Goal: Information Seeking & Learning: Learn about a topic

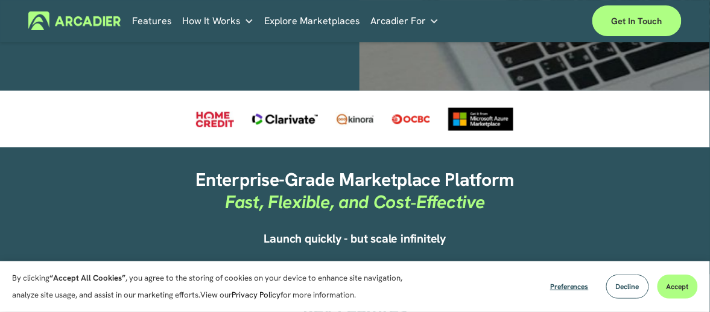
scroll to position [483, 0]
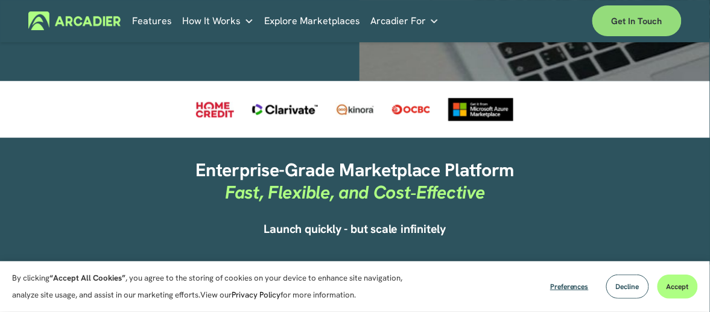
click at [650, 28] on link "Get in touch" at bounding box center [636, 20] width 89 height 31
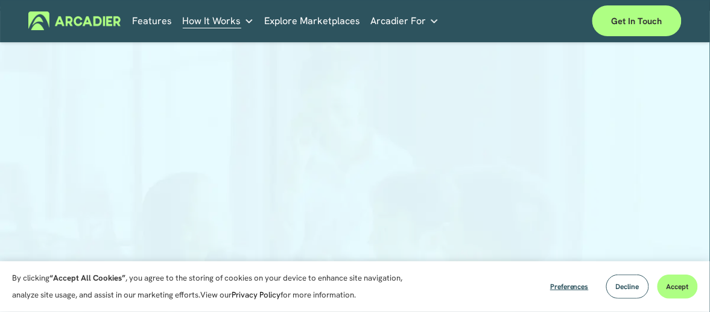
click at [618, 165] on div at bounding box center [355, 242] width 710 height 379
click at [592, 125] on div at bounding box center [355, 182] width 710 height 379
click at [302, 19] on link "Explore Marketplaces" at bounding box center [312, 20] width 96 height 19
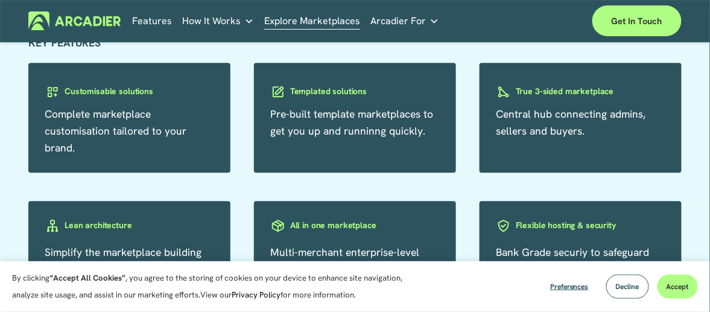
scroll to position [1810, 0]
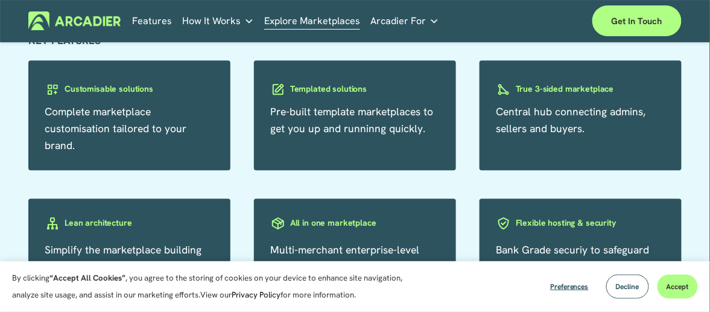
click at [322, 95] on h3 "Templated solutions" at bounding box center [328, 88] width 77 height 11
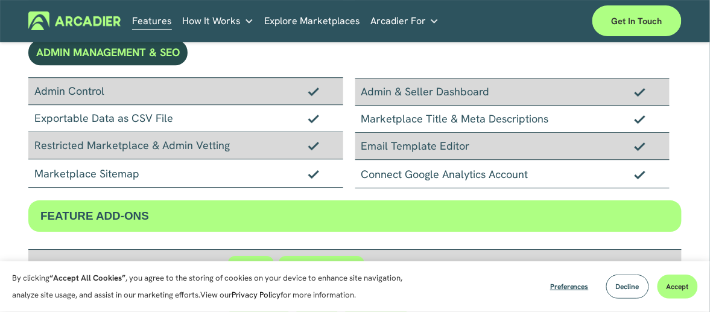
scroll to position [784, 0]
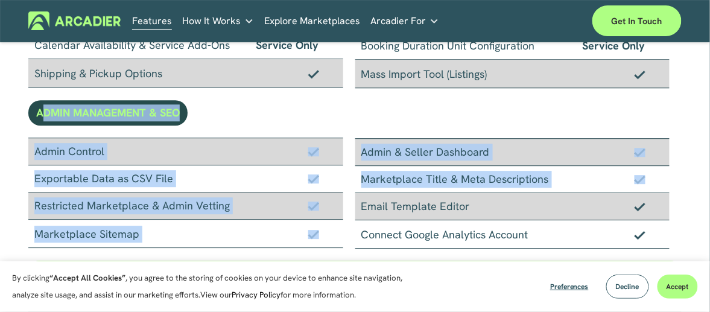
drag, startPoint x: 45, startPoint y: 109, endPoint x: 586, endPoint y: 205, distance: 549.6
click at [560, 195] on div "Email Template Editor" at bounding box center [512, 206] width 314 height 27
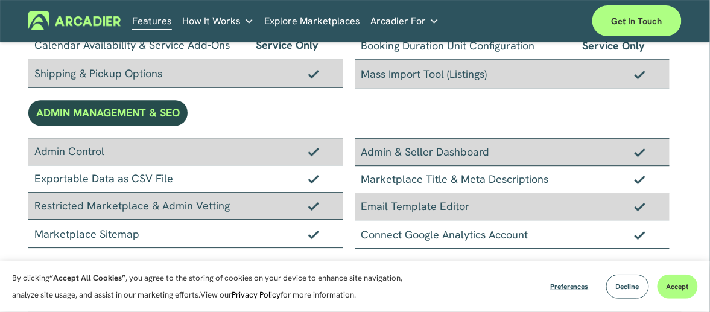
click at [555, 231] on div "Connect Google Analytics Account" at bounding box center [512, 234] width 314 height 28
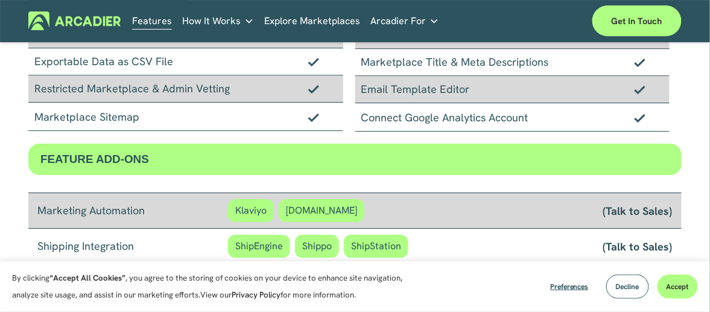
scroll to position [841, 0]
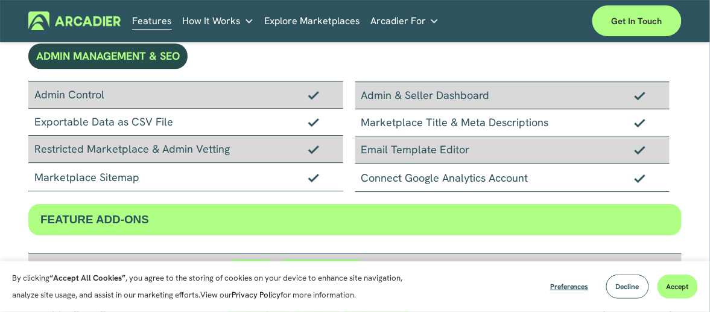
drag, startPoint x: 179, startPoint y: 124, endPoint x: 31, endPoint y: 122, distance: 148.4
click at [31, 122] on div "Exportable Data as CSV File" at bounding box center [185, 122] width 314 height 27
copy div "Exportable Data as CSV File"
drag, startPoint x: 550, startPoint y: 176, endPoint x: 361, endPoint y: 169, distance: 188.9
click at [361, 169] on div "Connect Google Analytics Account" at bounding box center [512, 177] width 314 height 28
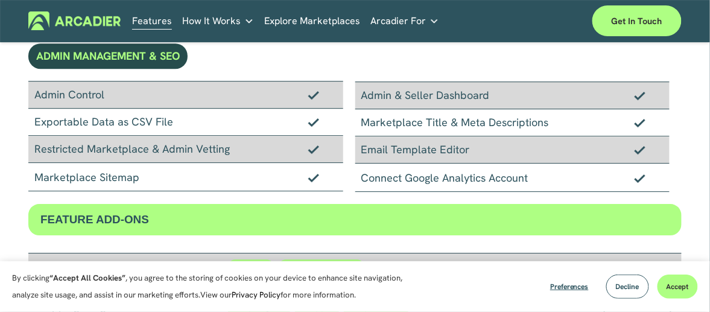
copy div "Connect Google Analytics Account"
